Goal: Transaction & Acquisition: Purchase product/service

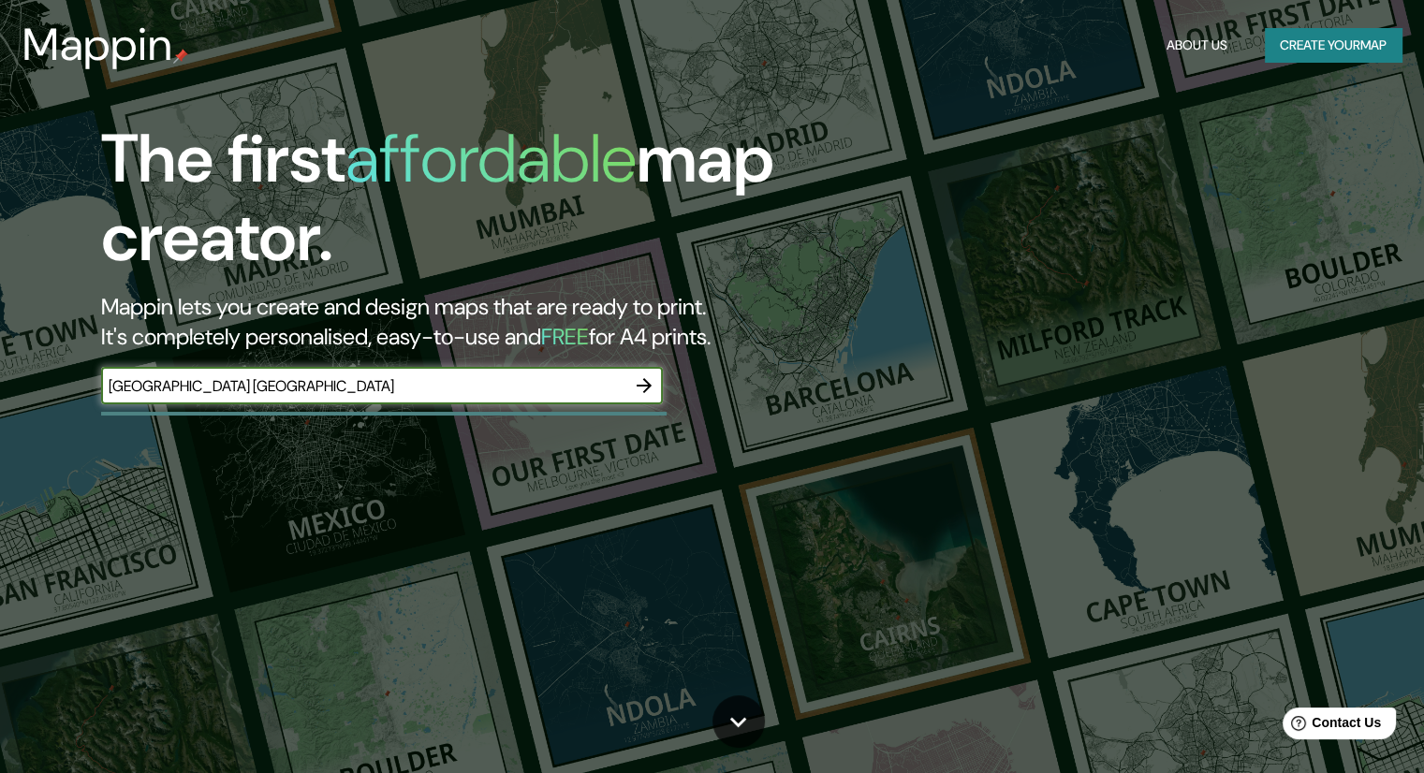
type input "[GEOGRAPHIC_DATA] [GEOGRAPHIC_DATA]"
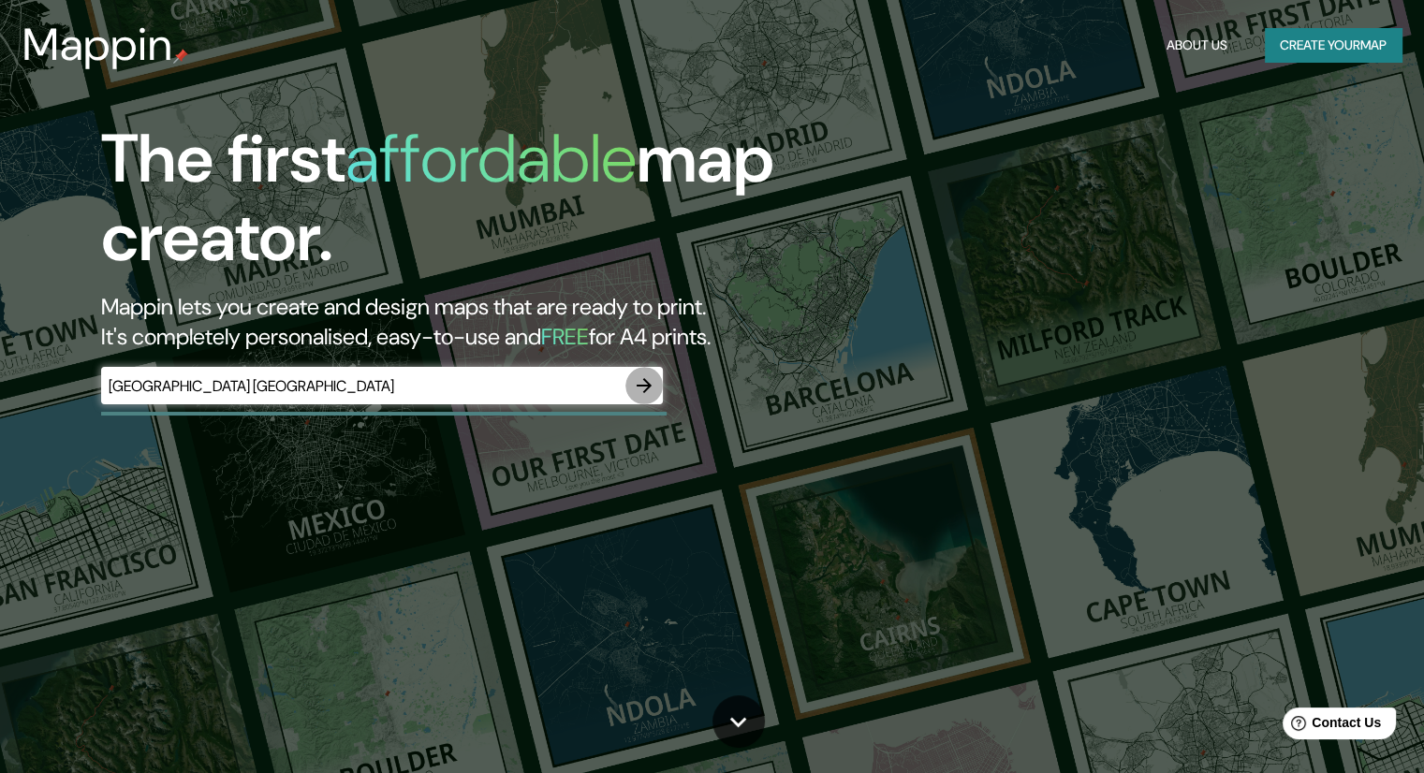
click at [642, 393] on icon "button" at bounding box center [644, 385] width 22 height 22
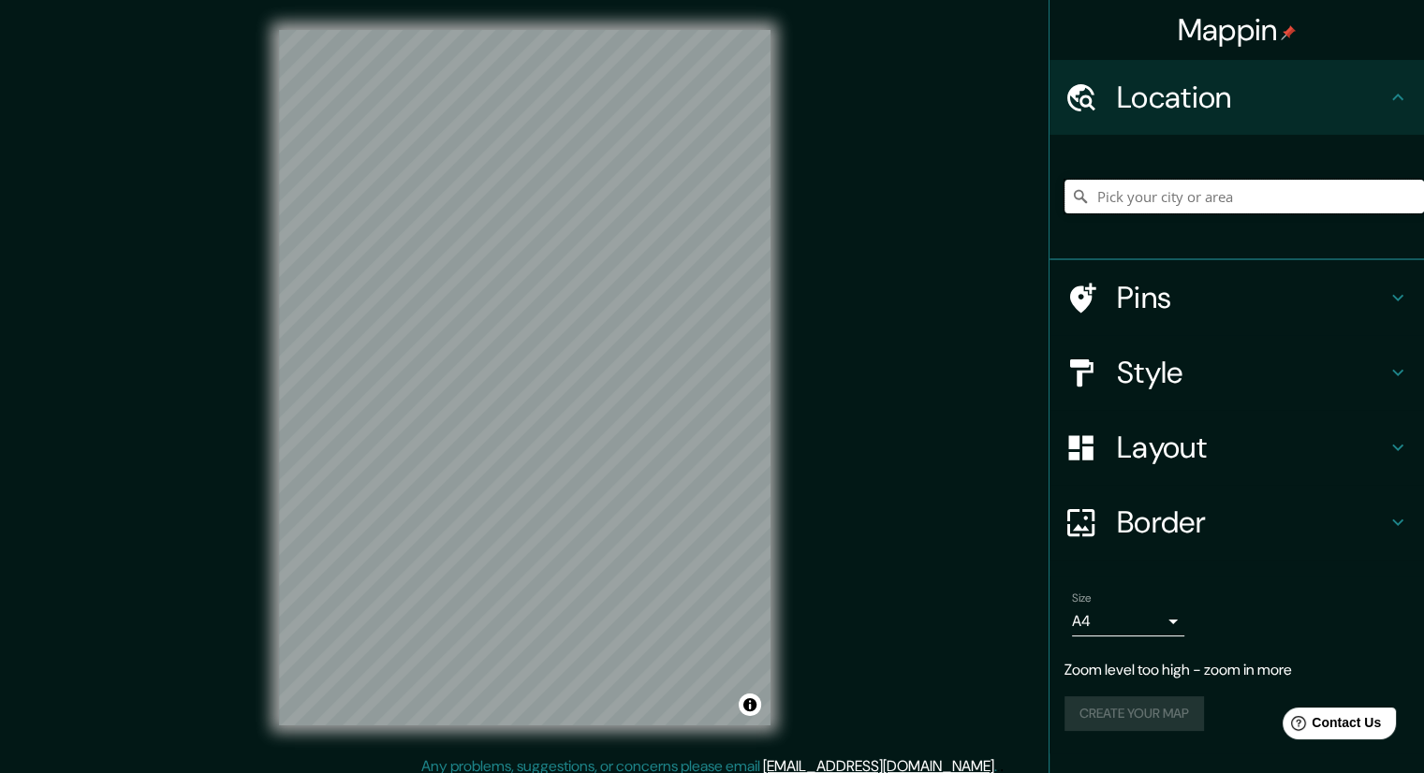
click at [1121, 199] on input "Pick your city or area" at bounding box center [1243, 197] width 359 height 34
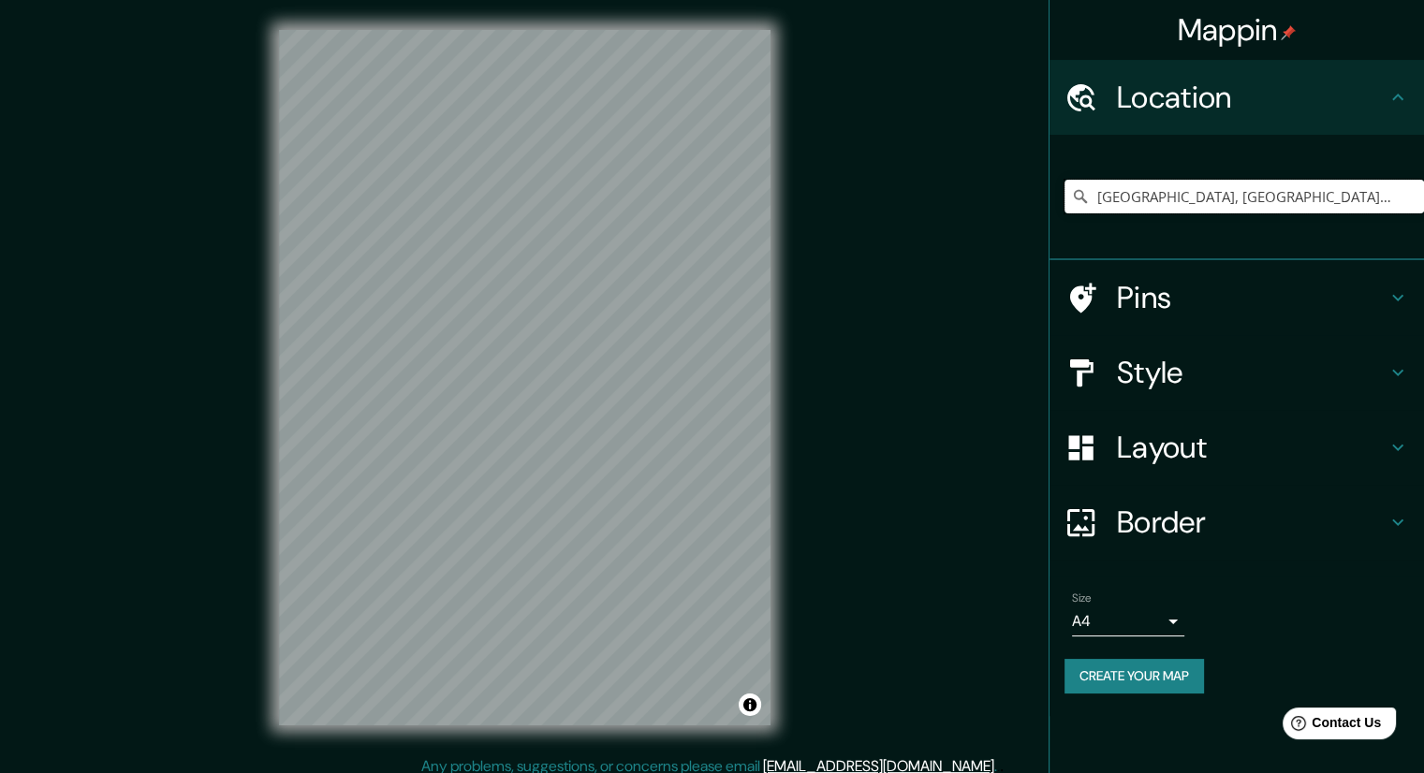
type input "[GEOGRAPHIC_DATA], [GEOGRAPHIC_DATA], [GEOGRAPHIC_DATA]"
click at [1150, 369] on h4 "Style" at bounding box center [1252, 372] width 270 height 37
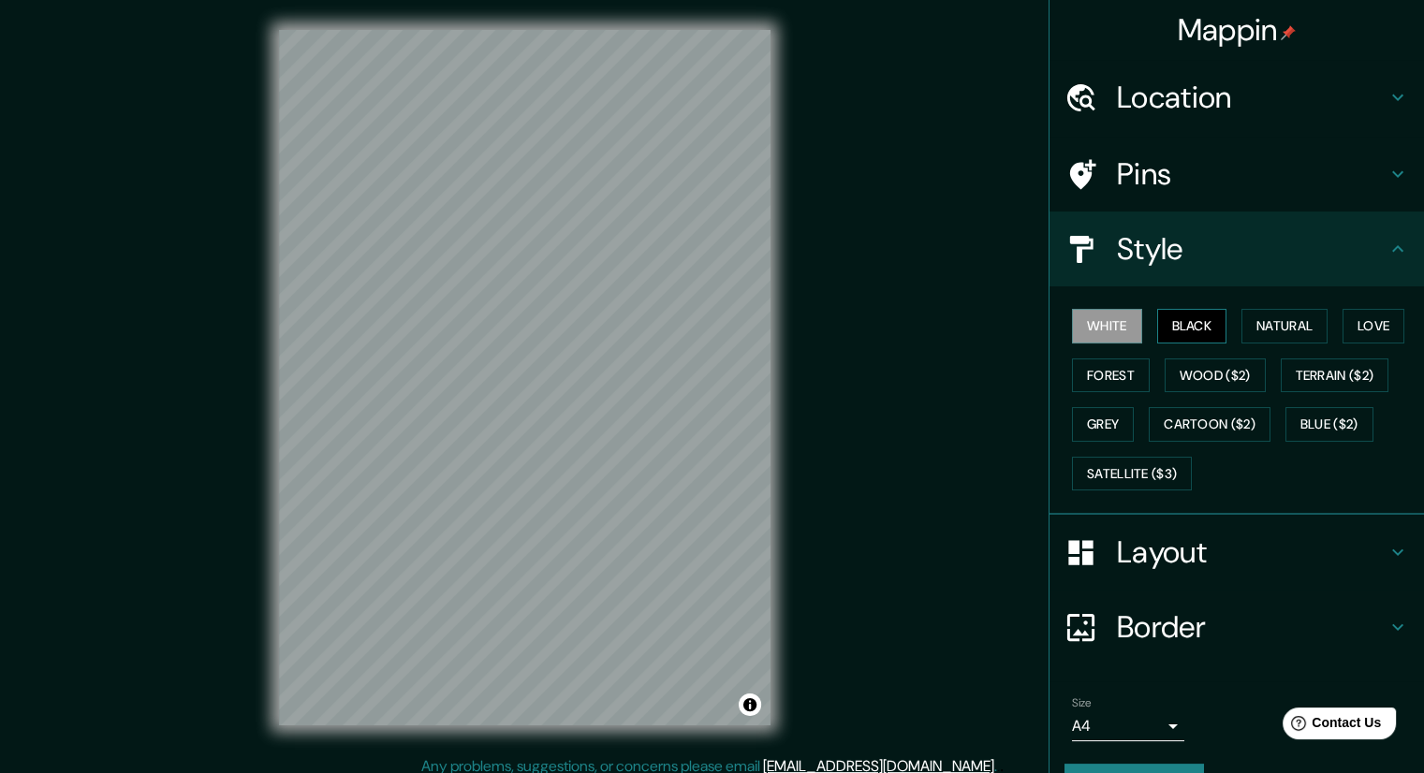
click at [1157, 324] on button "Black" at bounding box center [1192, 326] width 70 height 35
click at [1243, 335] on button "Natural" at bounding box center [1284, 326] width 86 height 35
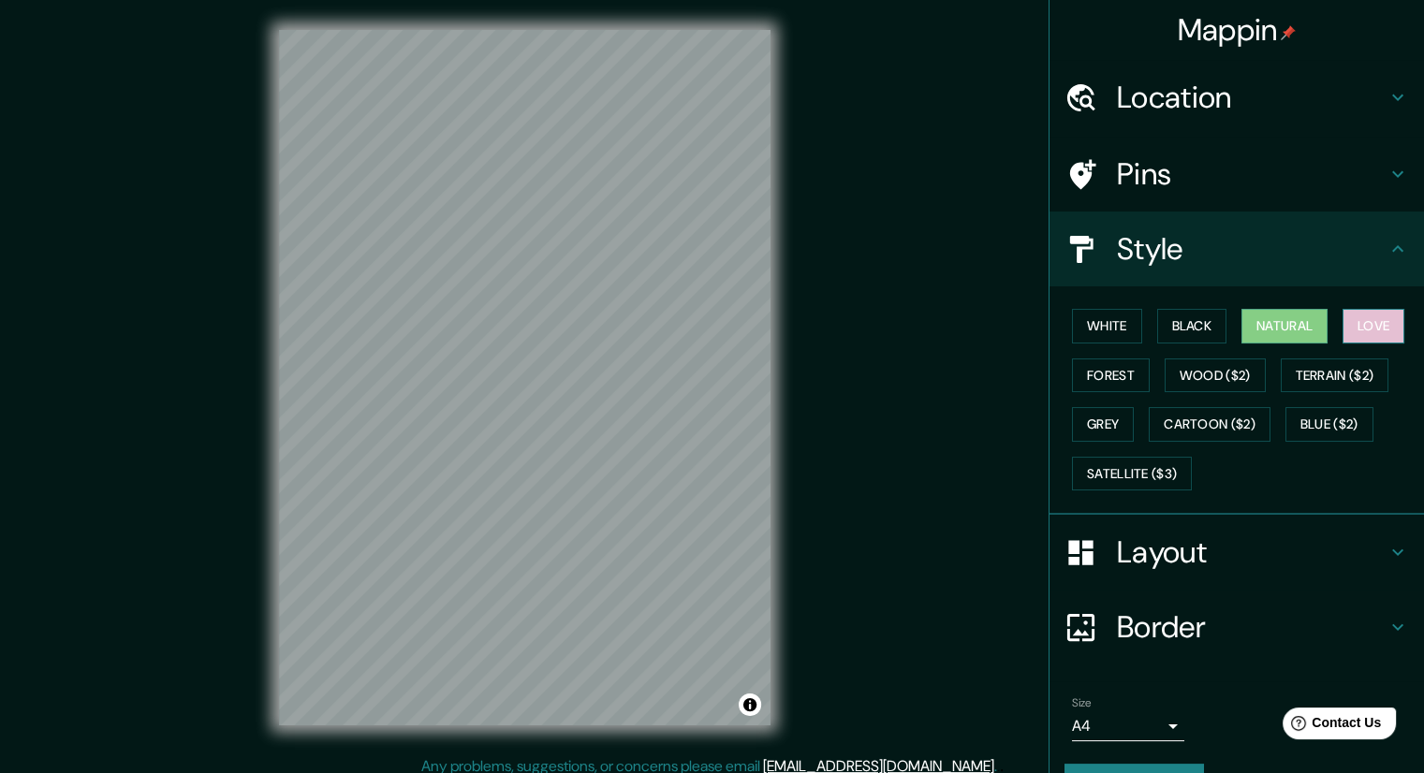
click at [1347, 327] on button "Love" at bounding box center [1373, 326] width 62 height 35
click at [1093, 377] on button "Forest" at bounding box center [1111, 375] width 78 height 35
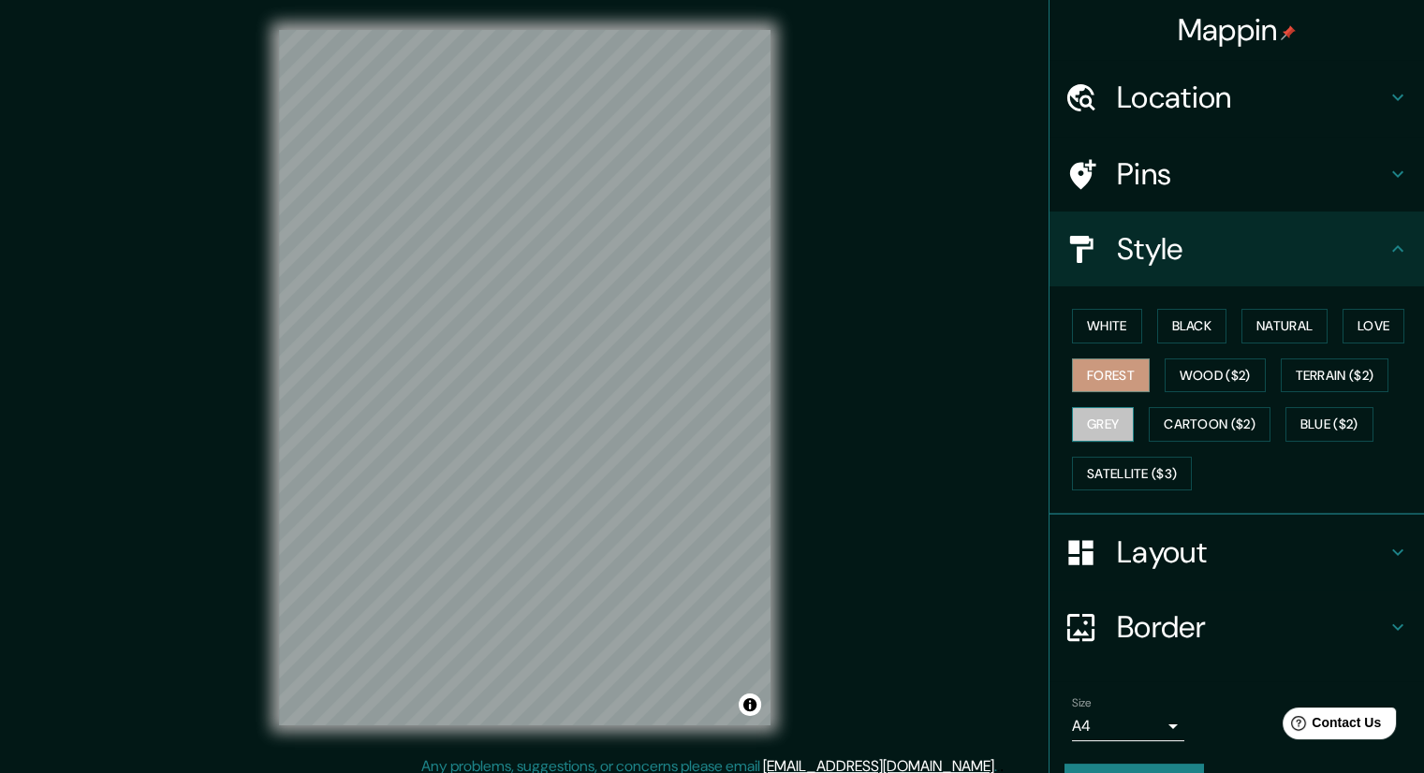
click at [1086, 416] on button "Grey" at bounding box center [1103, 424] width 62 height 35
click at [1171, 324] on button "Black" at bounding box center [1192, 326] width 70 height 35
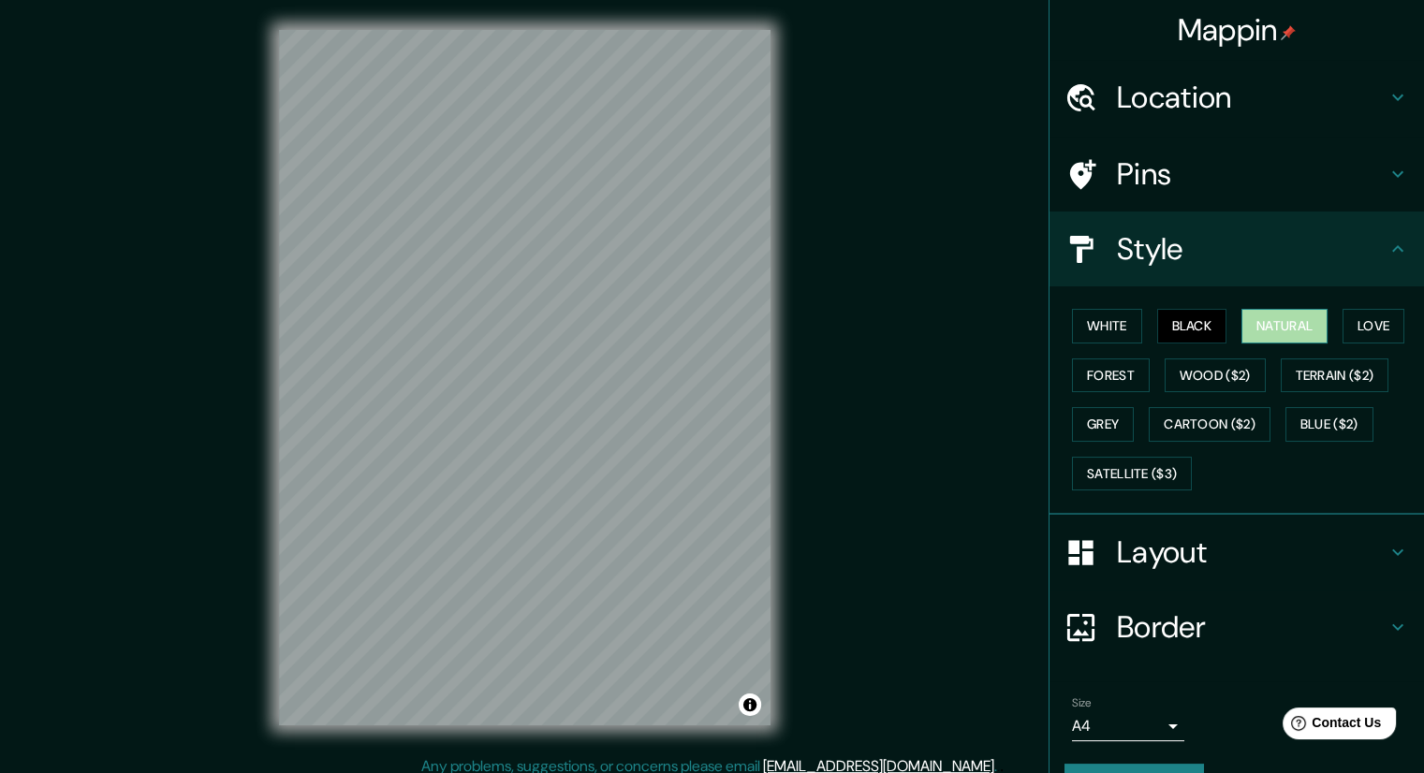
click at [1270, 323] on button "Natural" at bounding box center [1284, 326] width 86 height 35
click at [1250, 540] on h4 "Layout" at bounding box center [1252, 551] width 270 height 37
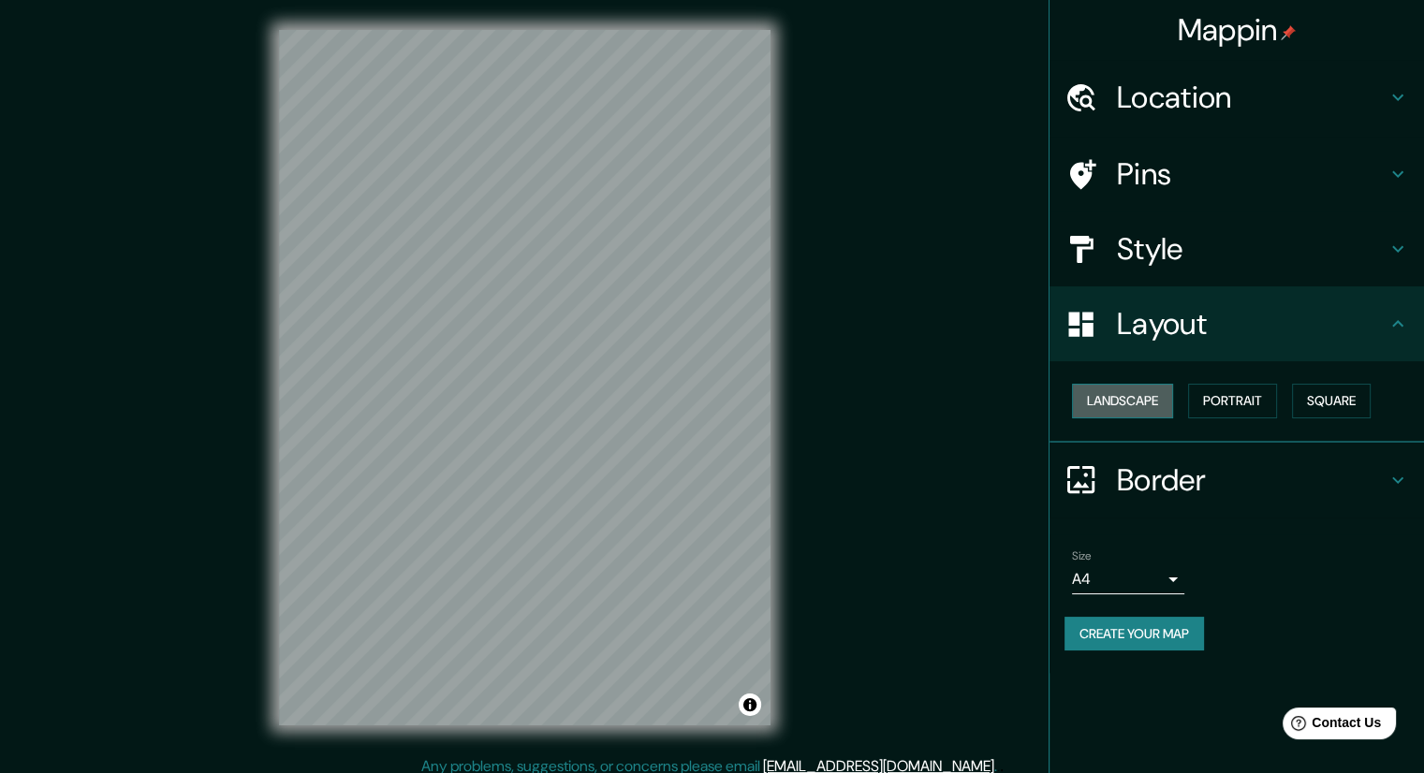
click at [1142, 405] on button "Landscape" at bounding box center [1122, 401] width 101 height 35
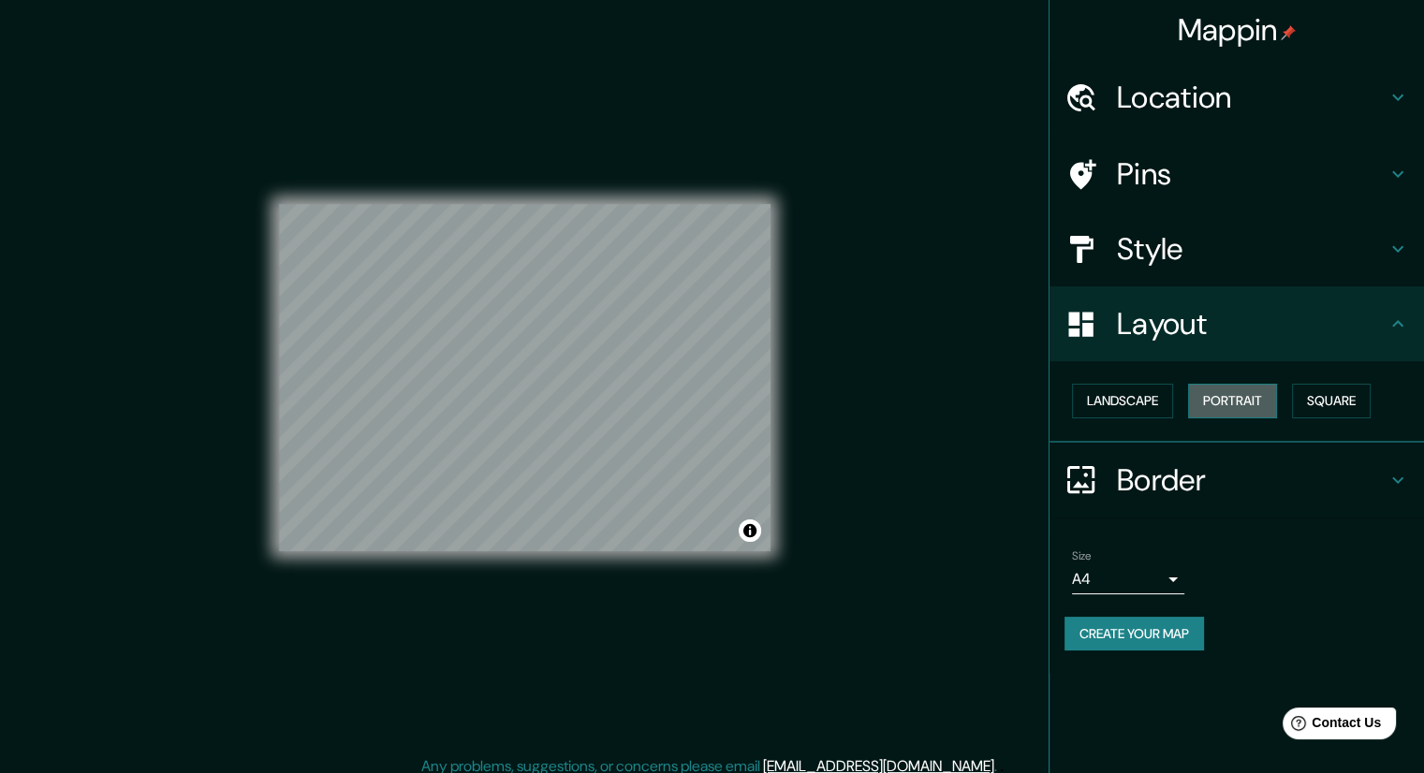
click at [1220, 398] on button "Portrait" at bounding box center [1232, 401] width 89 height 35
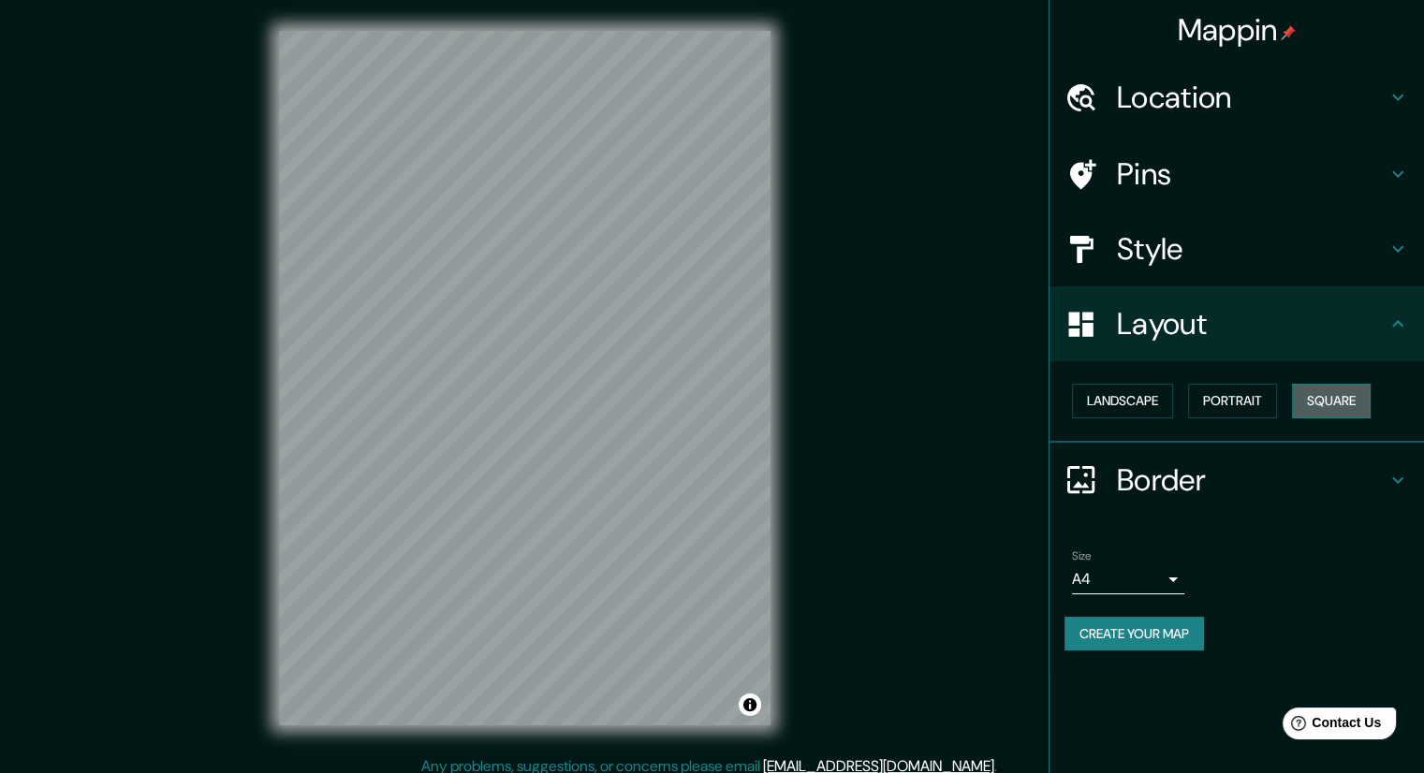
click at [1337, 390] on button "Square" at bounding box center [1331, 401] width 79 height 35
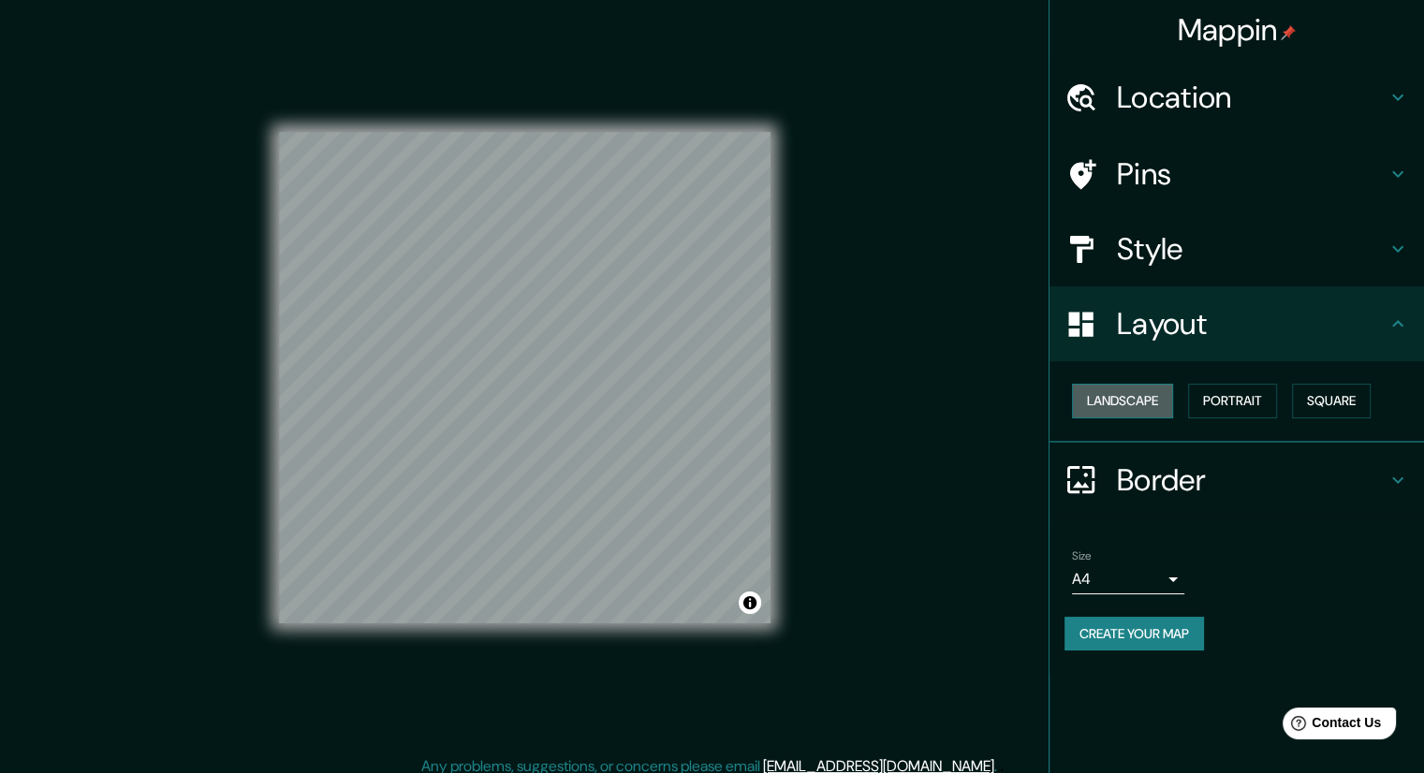
click at [1093, 415] on button "Landscape" at bounding box center [1122, 401] width 101 height 35
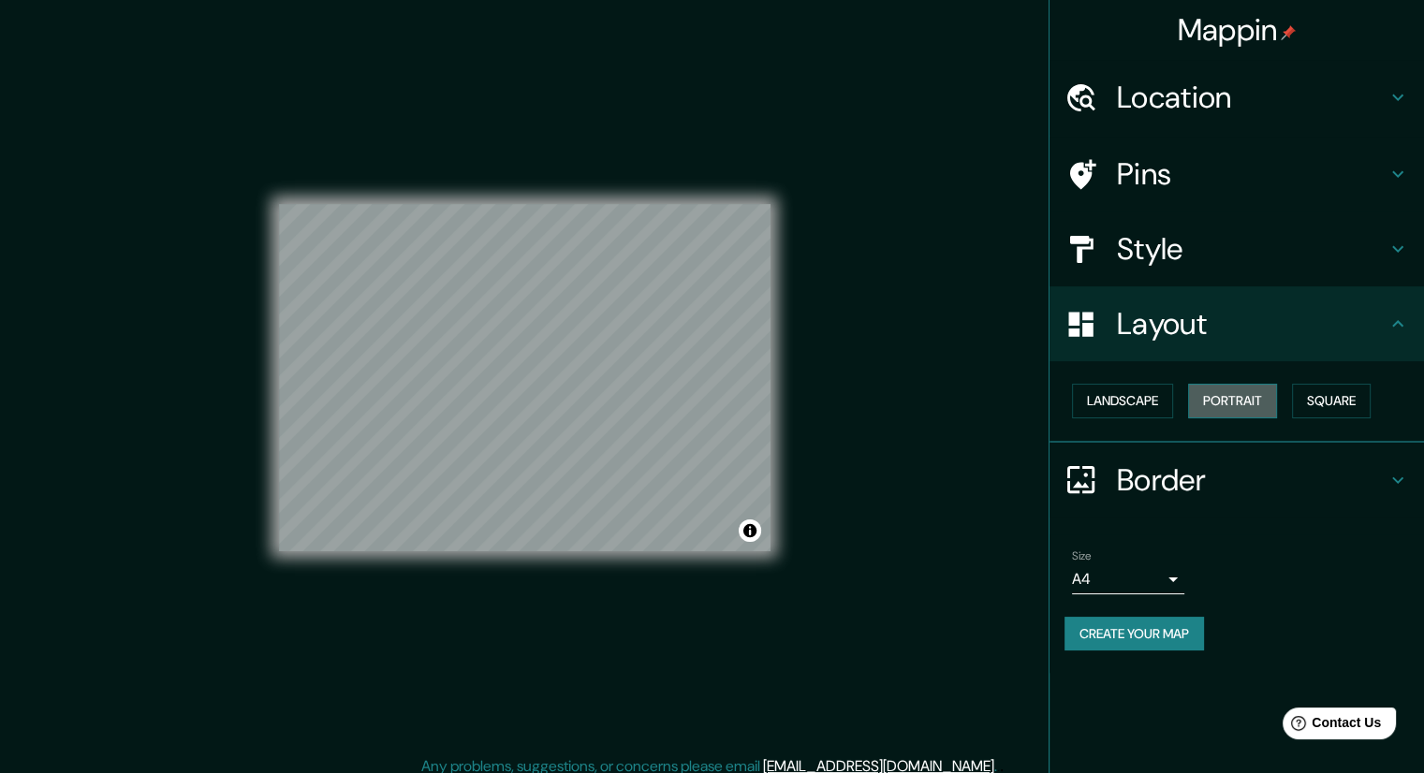
click at [1241, 404] on button "Portrait" at bounding box center [1232, 401] width 89 height 35
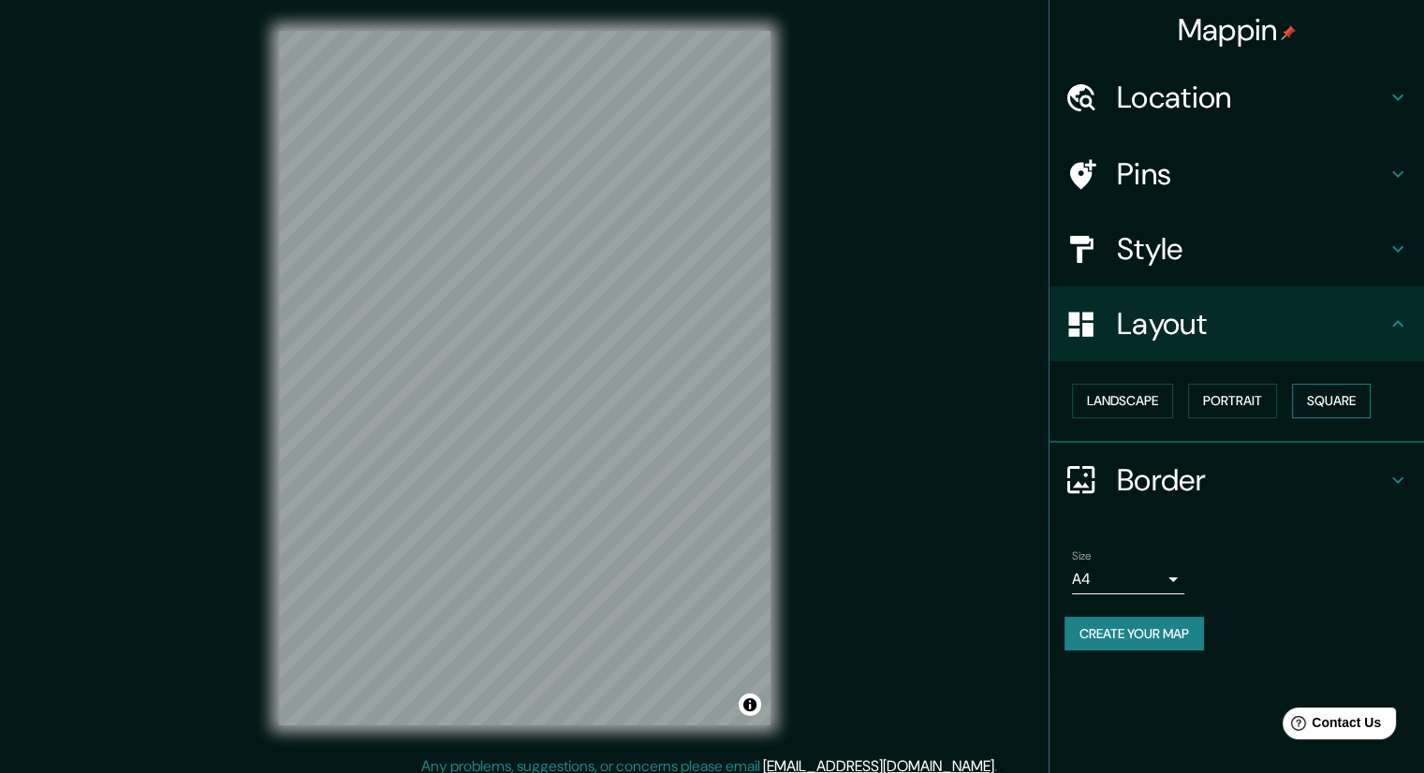
click at [1366, 394] on button "Square" at bounding box center [1331, 401] width 79 height 35
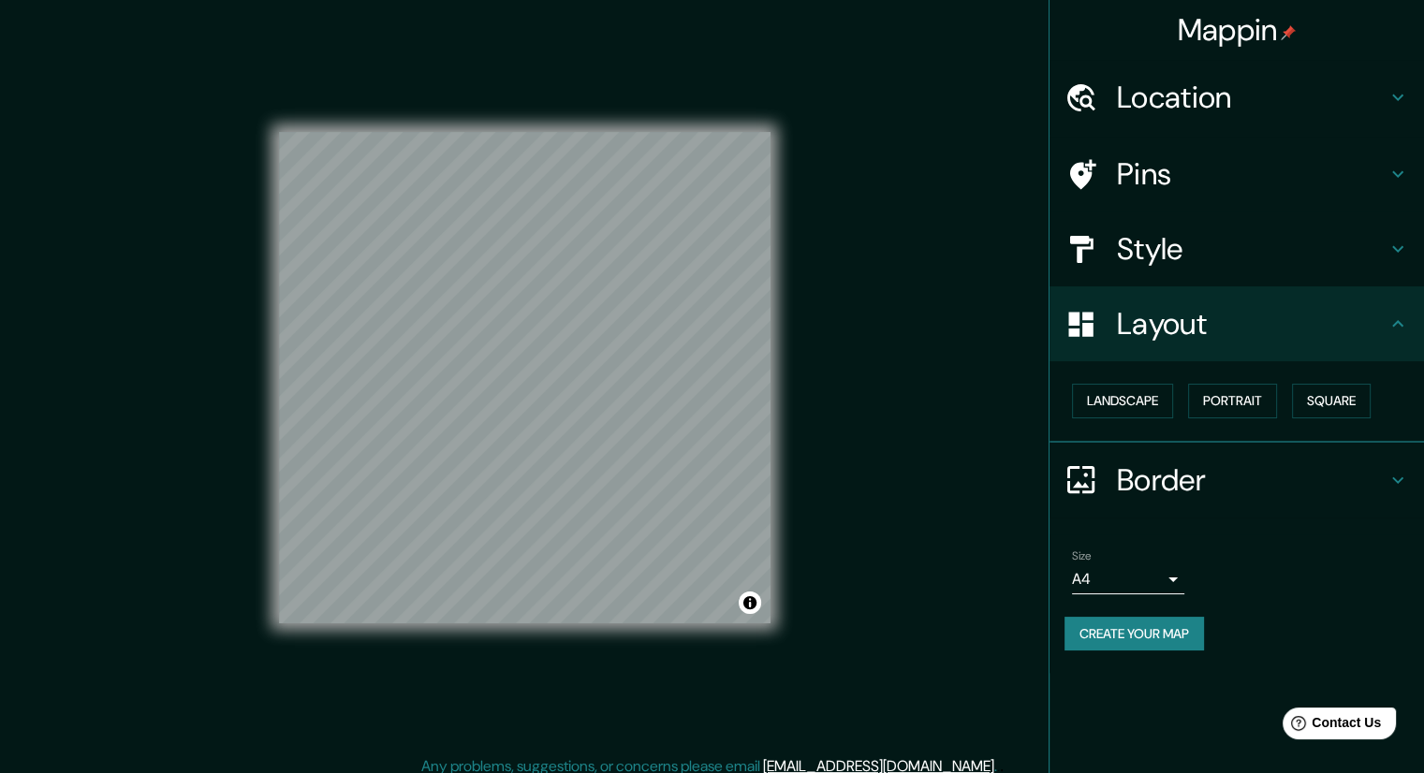
click at [1186, 171] on h4 "Pins" at bounding box center [1252, 173] width 270 height 37
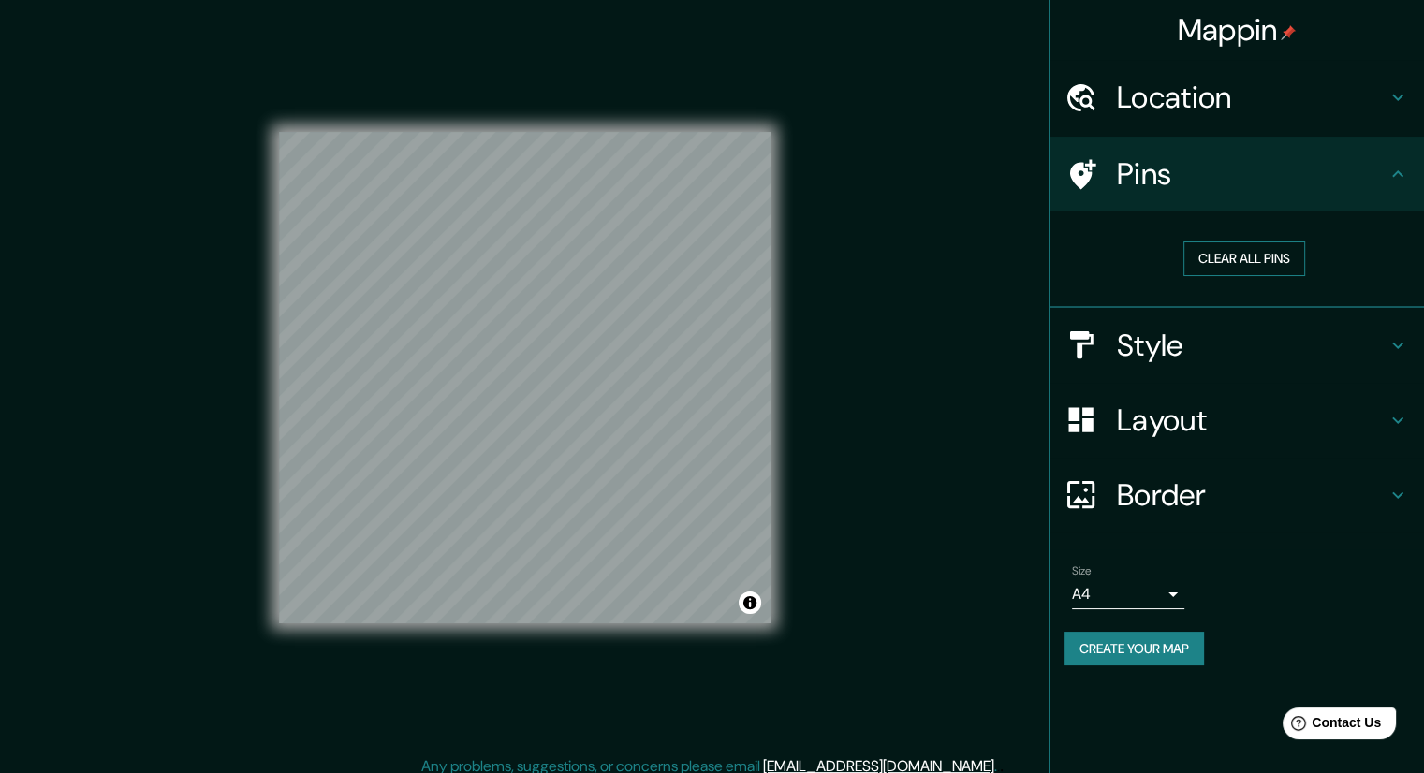
click at [1235, 266] on button "Clear all pins" at bounding box center [1244, 258] width 122 height 35
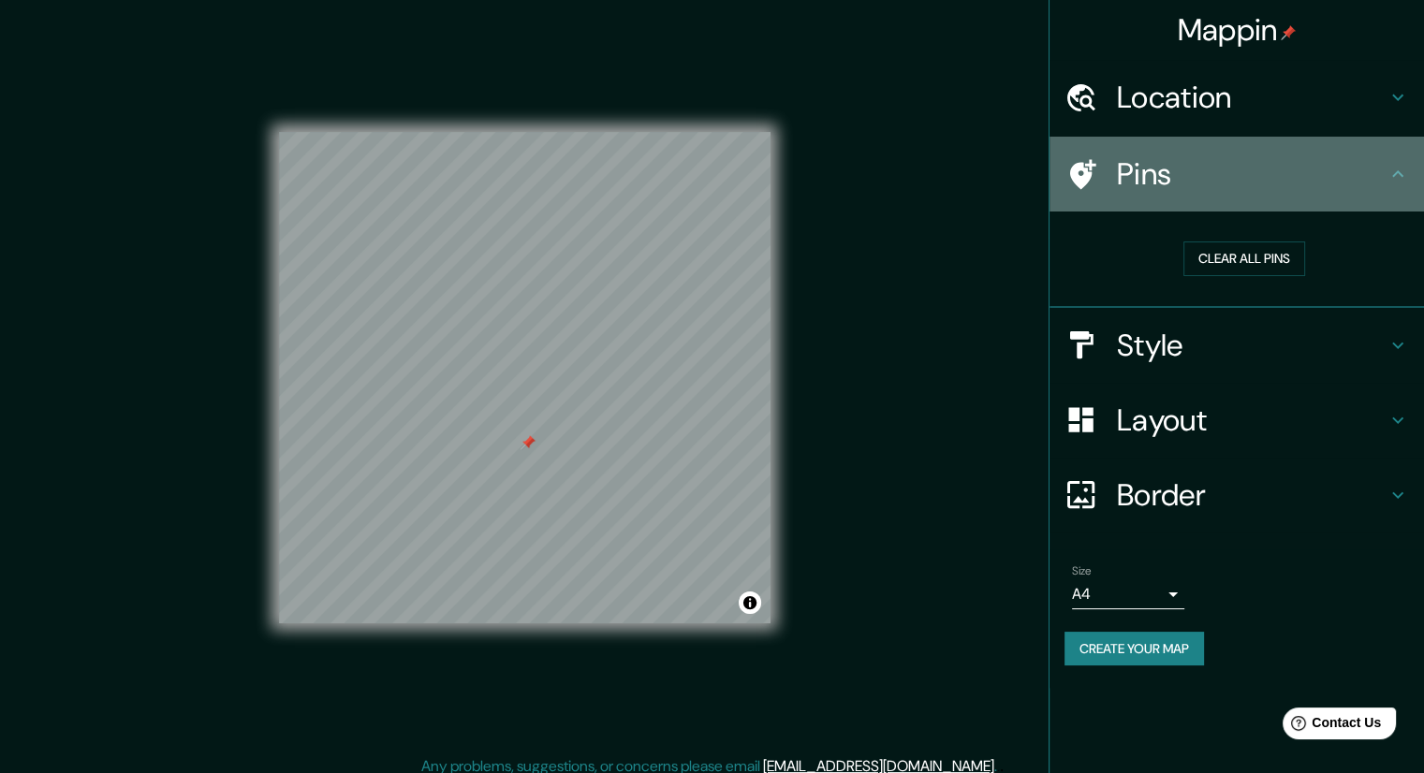
click at [1362, 168] on h4 "Pins" at bounding box center [1252, 173] width 270 height 37
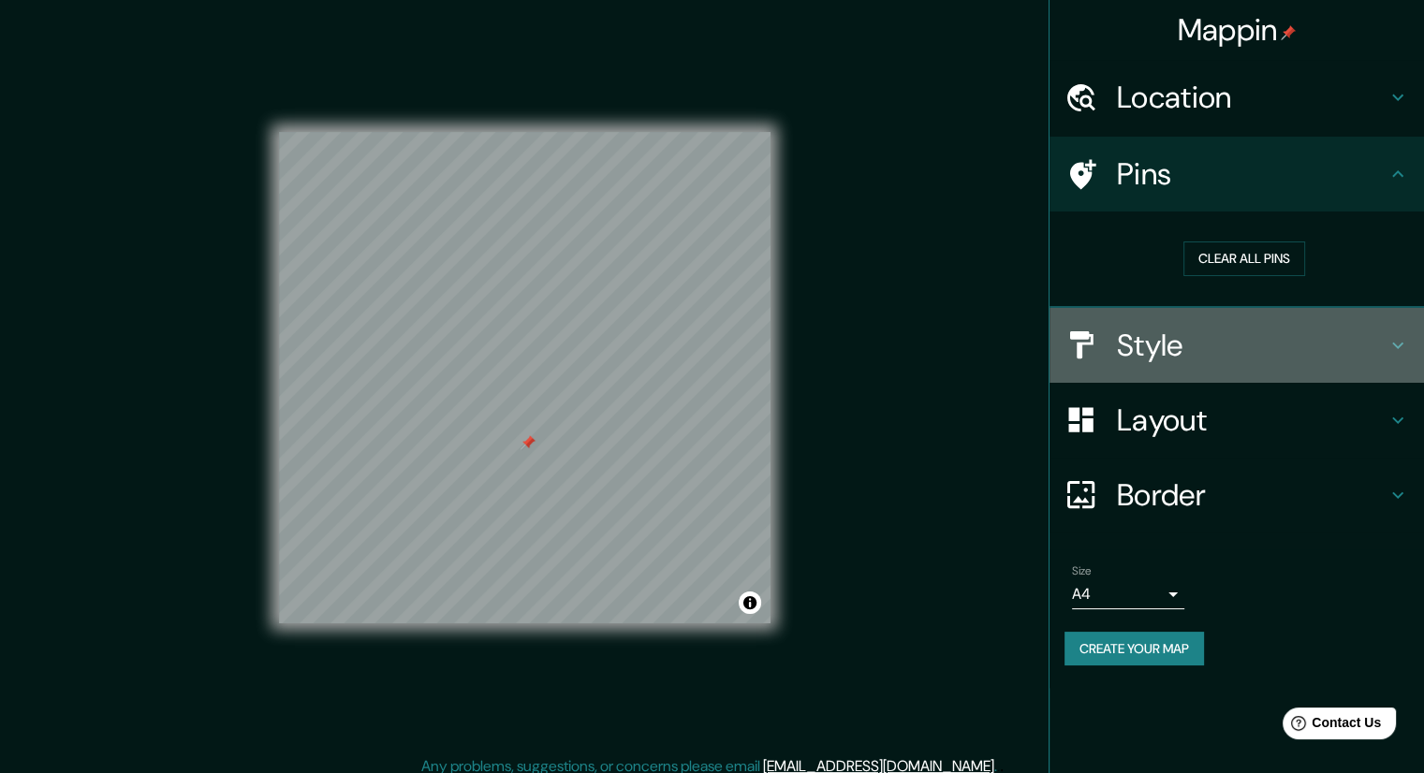
drag, startPoint x: 1280, startPoint y: 181, endPoint x: 1383, endPoint y: 371, distance: 216.1
click at [1383, 371] on div "Style" at bounding box center [1236, 345] width 374 height 75
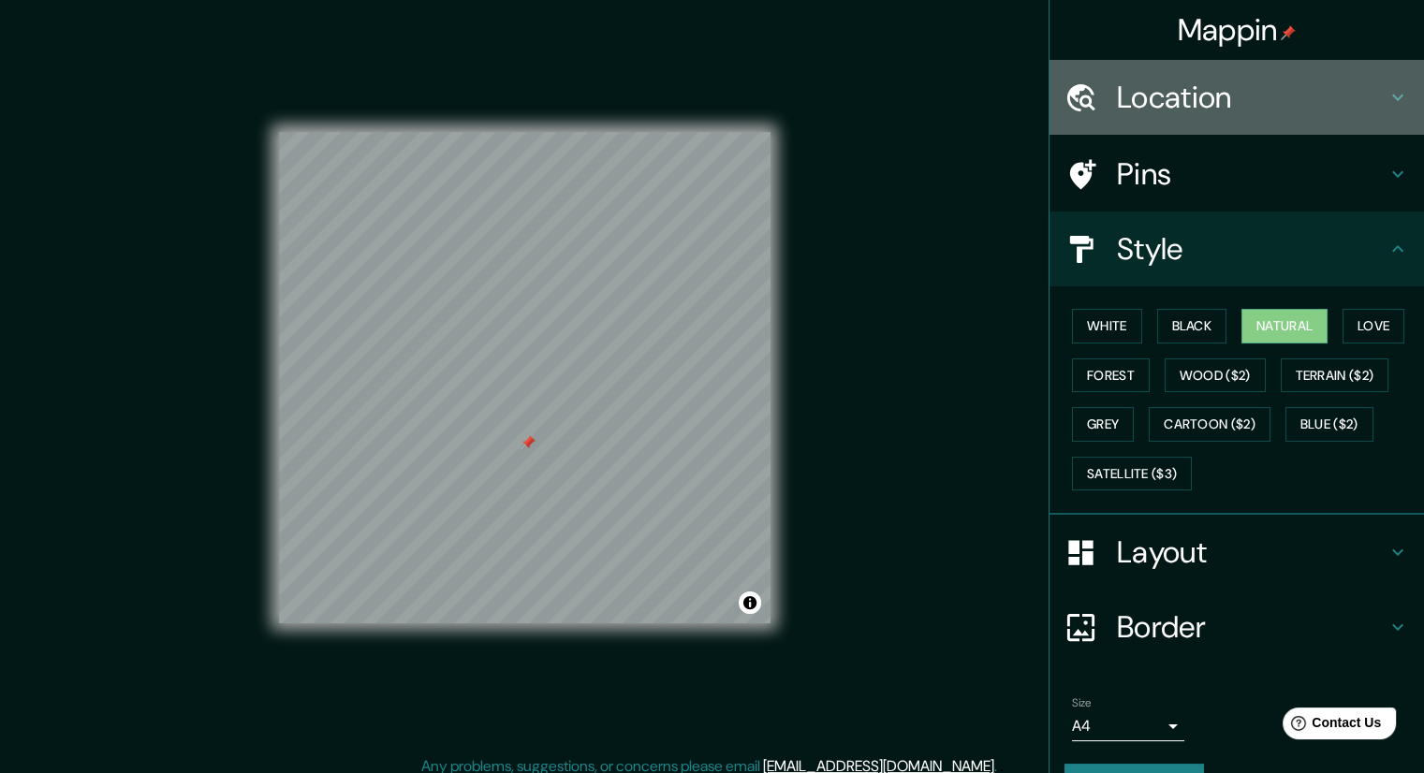
click at [1230, 110] on h4 "Location" at bounding box center [1252, 97] width 270 height 37
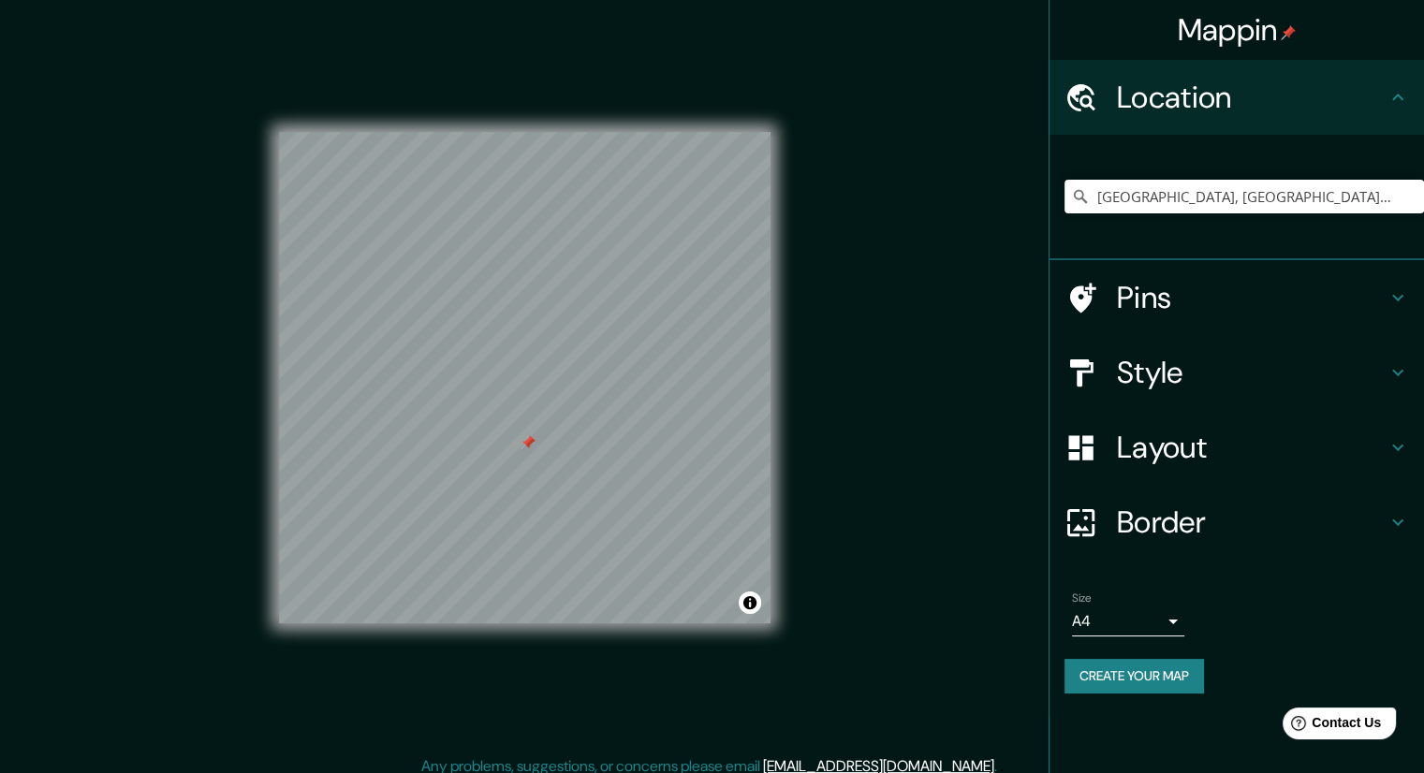
click at [1179, 679] on button "Create your map" at bounding box center [1133, 676] width 139 height 35
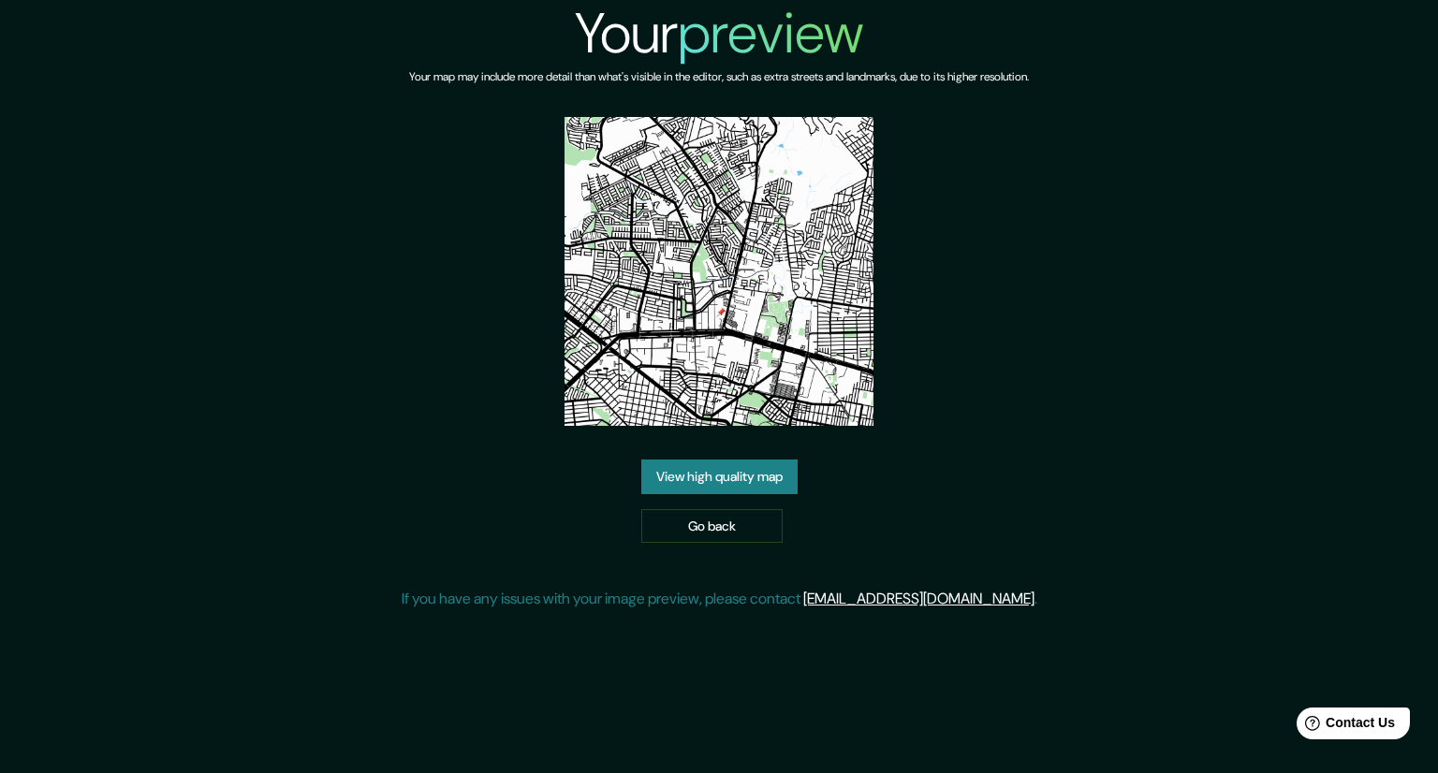
click at [772, 474] on link "View high quality map" at bounding box center [719, 477] width 156 height 35
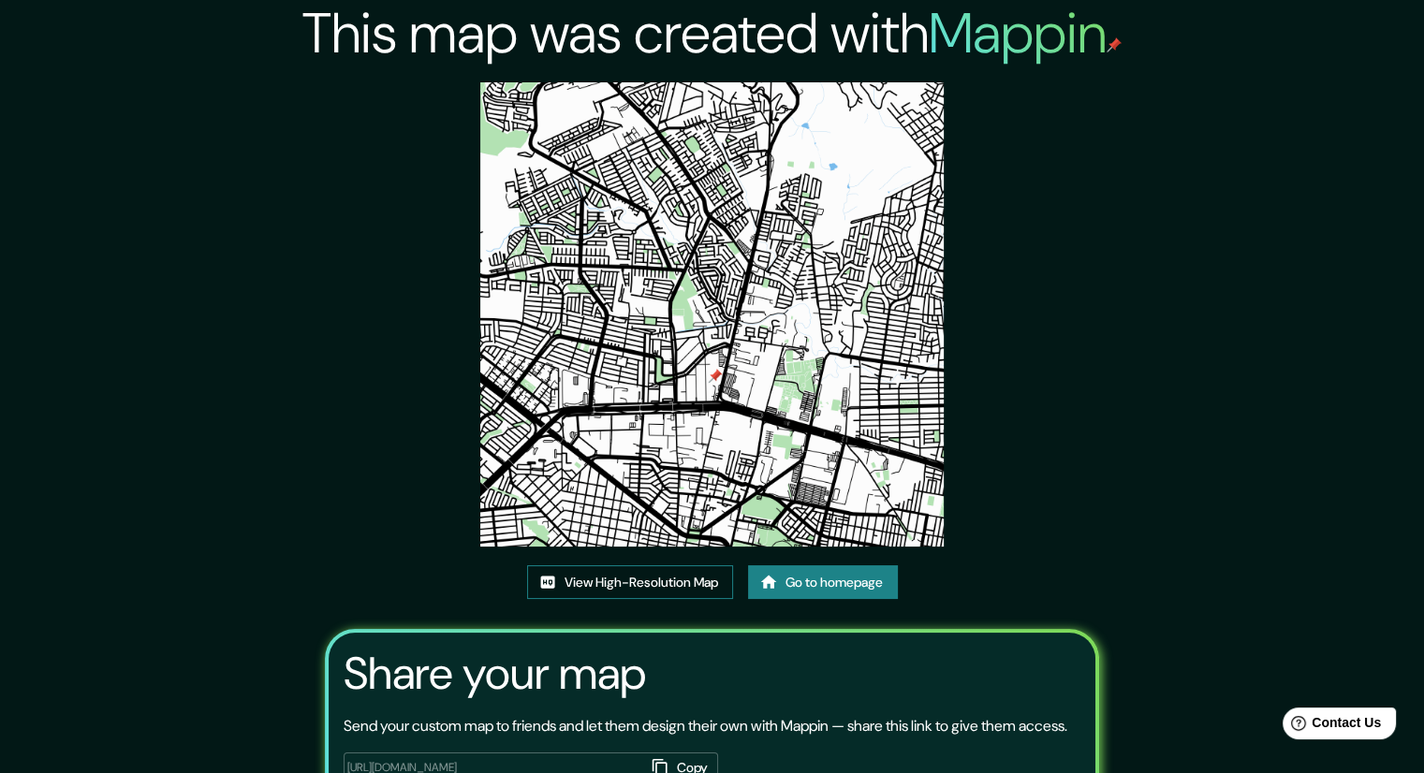
click at [691, 589] on link "View High-Resolution Map" at bounding box center [630, 582] width 206 height 35
click at [806, 574] on link "Go to homepage" at bounding box center [823, 582] width 150 height 35
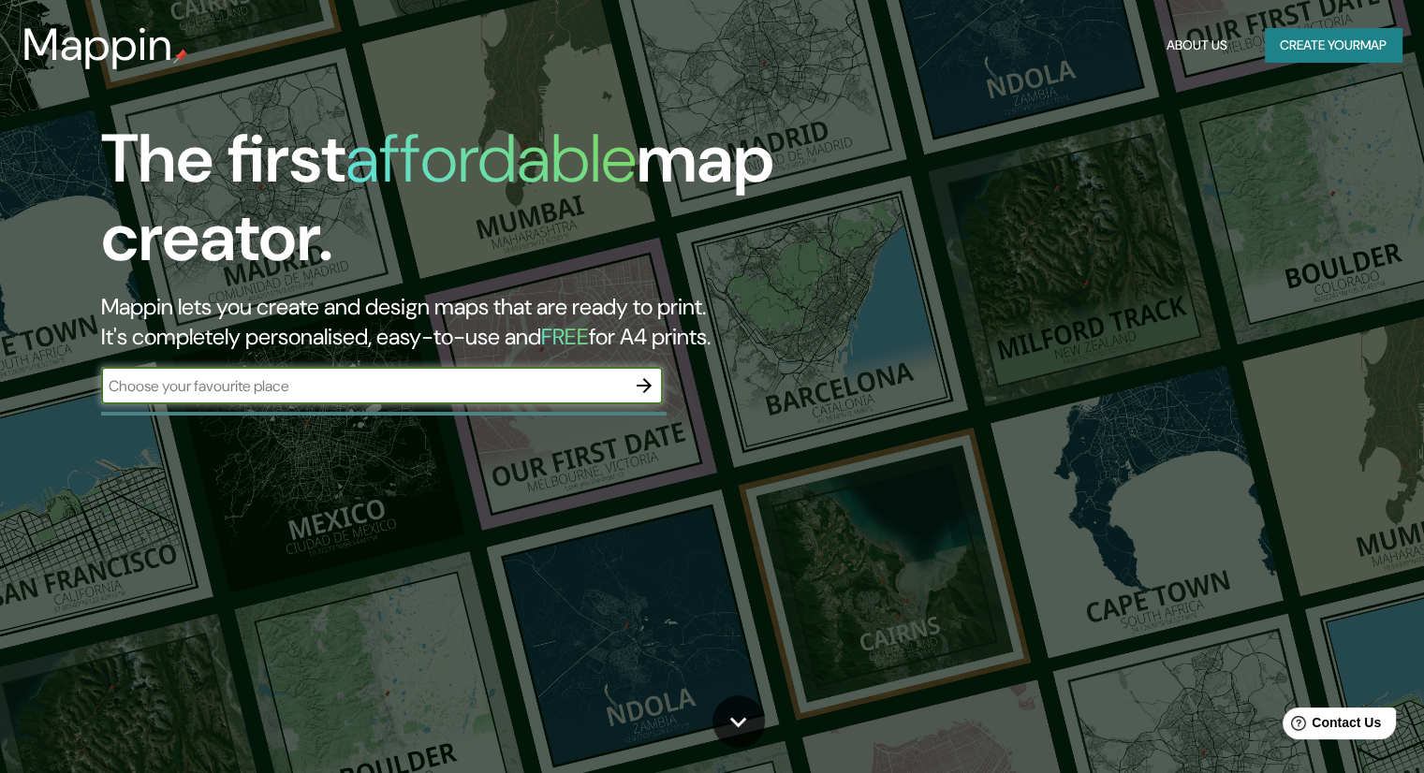
click at [644, 389] on icon "button" at bounding box center [644, 385] width 22 height 22
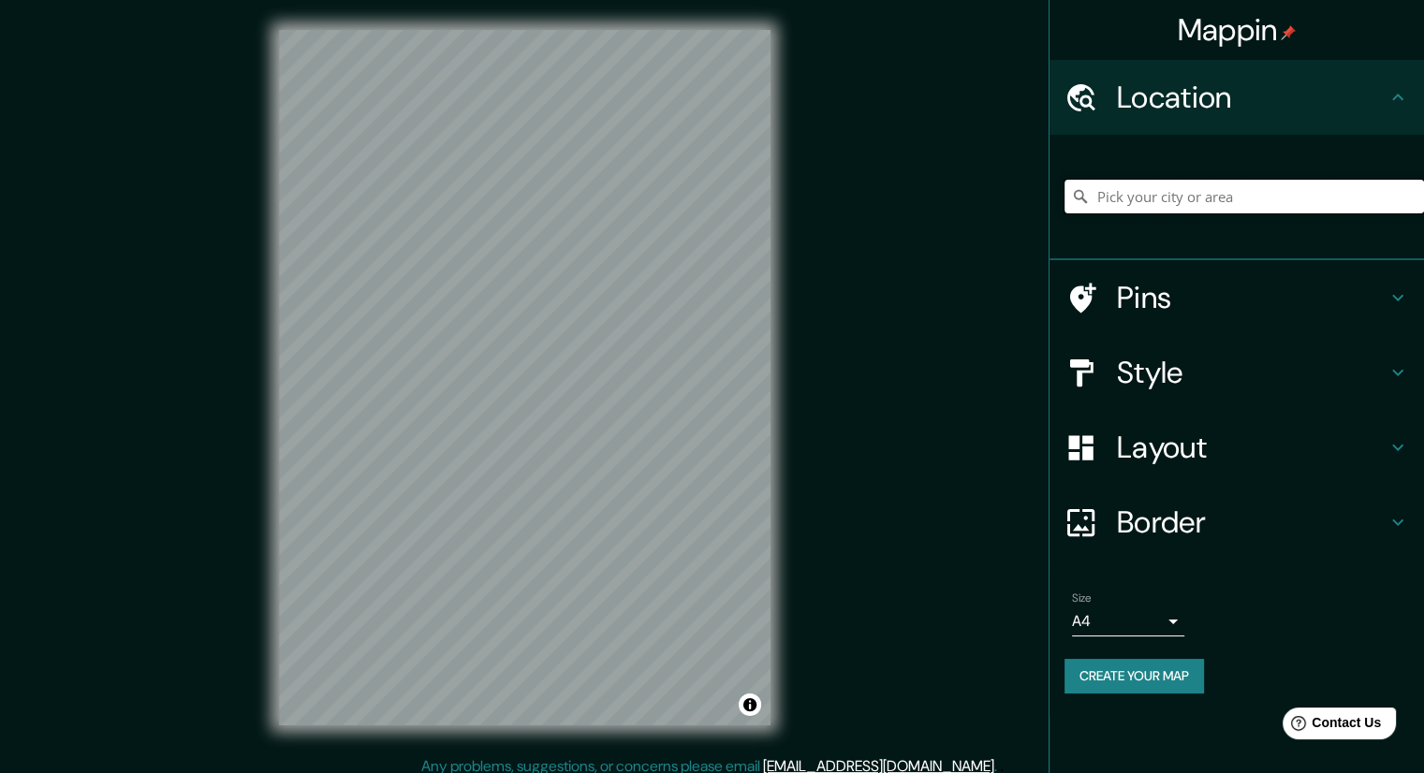
click at [1131, 202] on input "Pick your city or area" at bounding box center [1243, 197] width 359 height 34
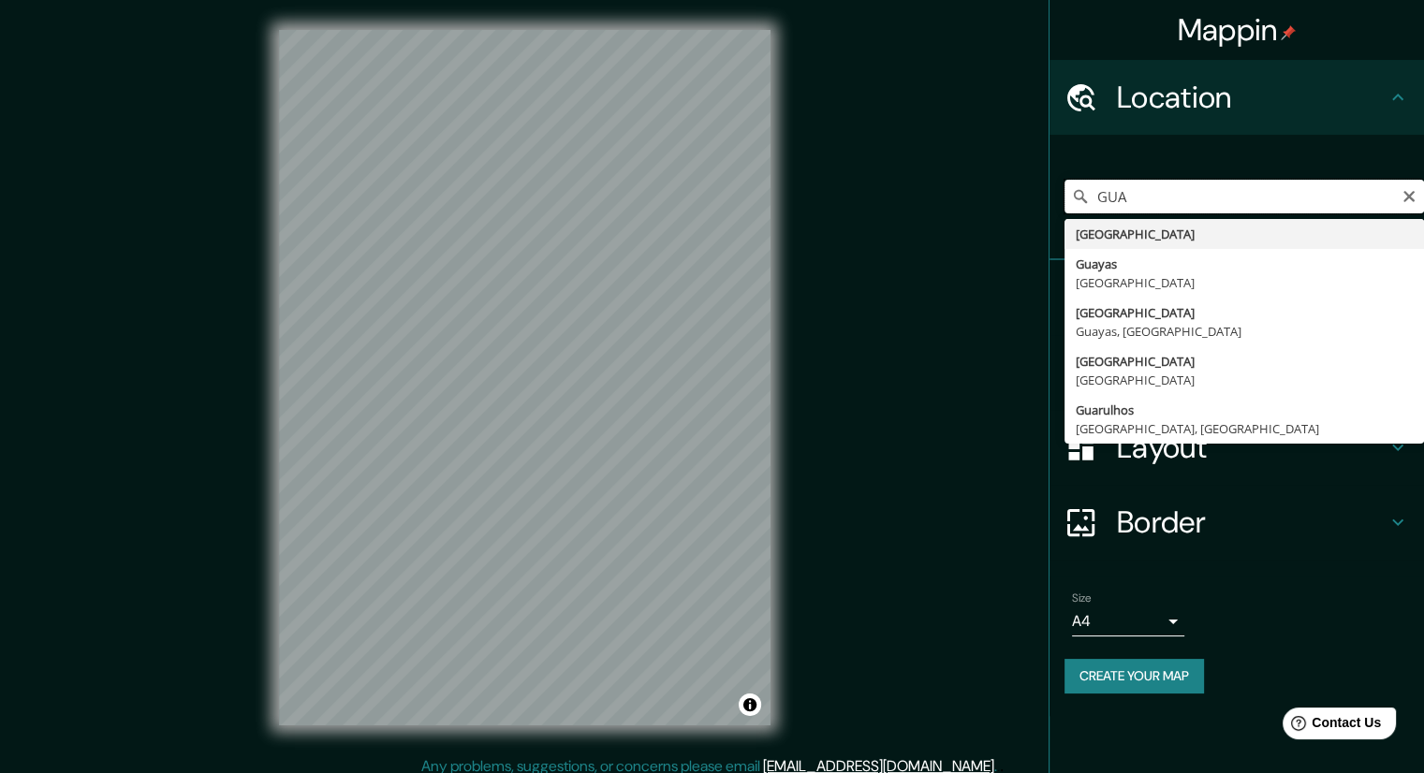
type input "GUA"
